Goal: Navigation & Orientation: Find specific page/section

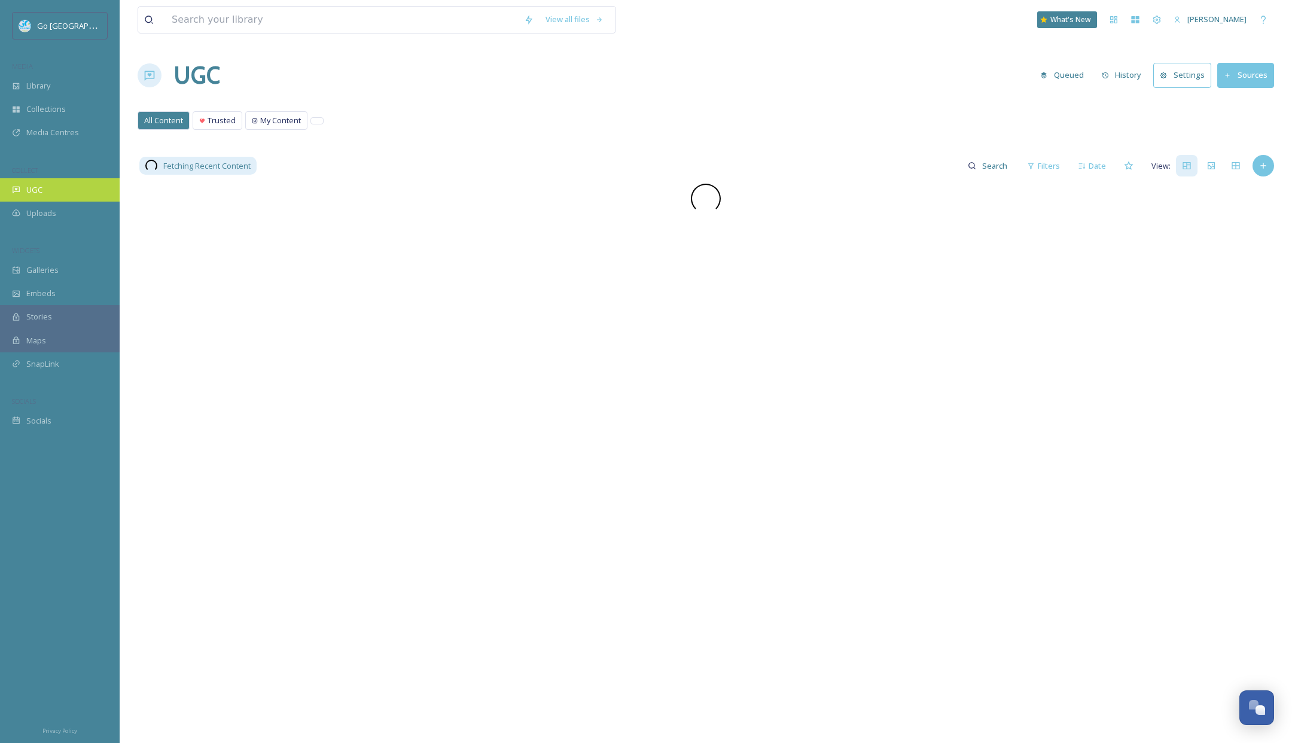
click at [38, 196] on div "UGC" at bounding box center [60, 189] width 120 height 23
